Goal: Task Accomplishment & Management: Manage account settings

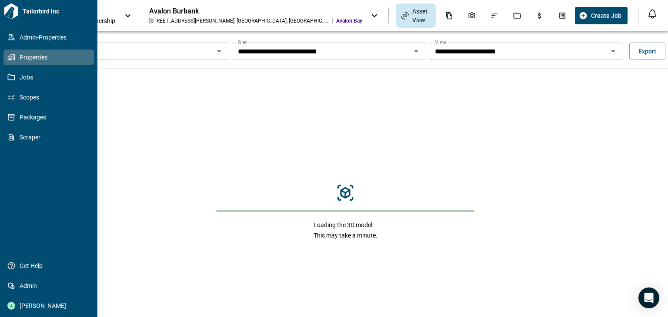
click at [13, 7] on icon at bounding box center [11, 11] width 16 height 16
click at [32, 312] on div "Camila Sarasin" at bounding box center [48, 306] width 90 height 16
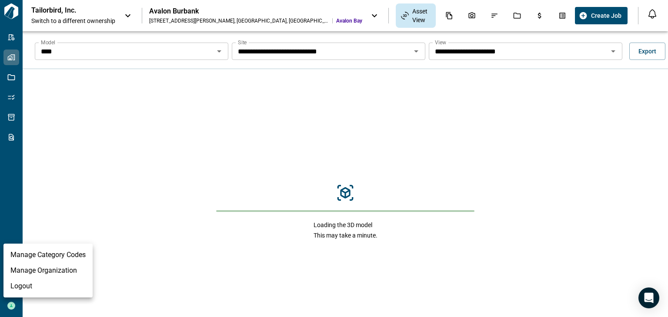
click at [50, 283] on li "Logout" at bounding box center [47, 287] width 89 height 16
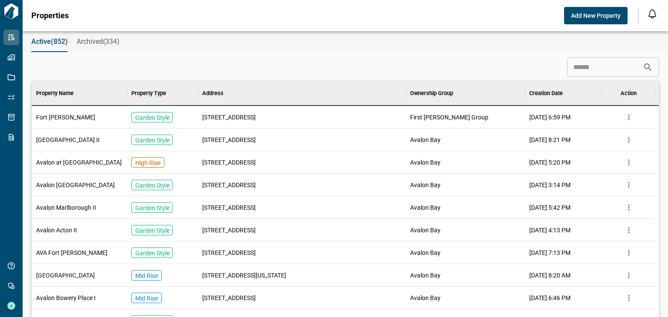
scroll to position [7, 3]
